Goal: Information Seeking & Learning: Learn about a topic

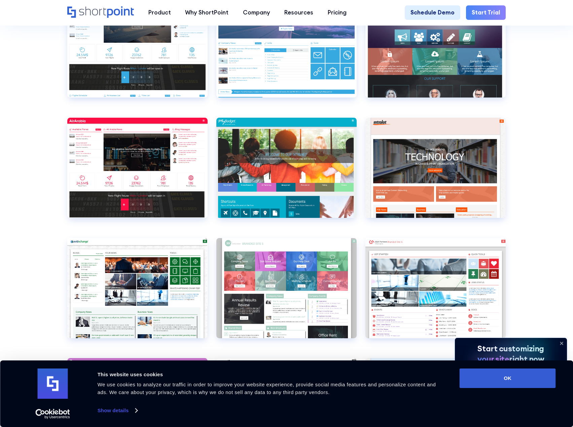
scroll to position [2186, 0]
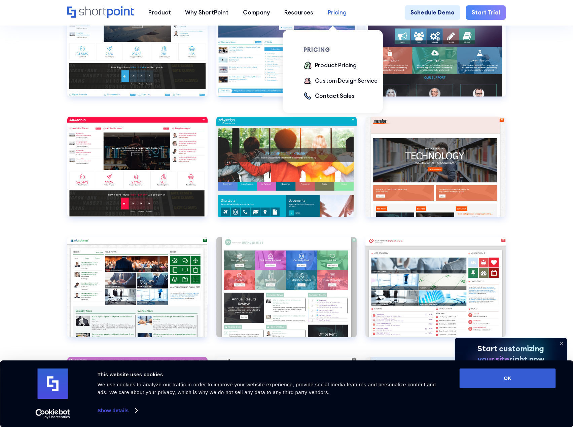
click at [329, 13] on div "Pricing" at bounding box center [337, 12] width 19 height 9
click at [333, 67] on div "Product Pricing" at bounding box center [336, 65] width 42 height 9
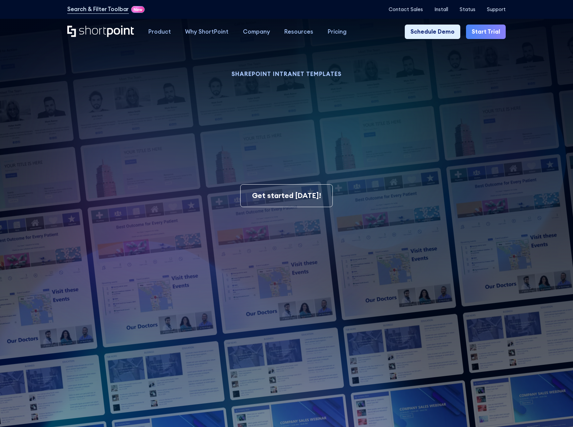
scroll to position [135, 0]
